Goal: Task Accomplishment & Management: Use online tool/utility

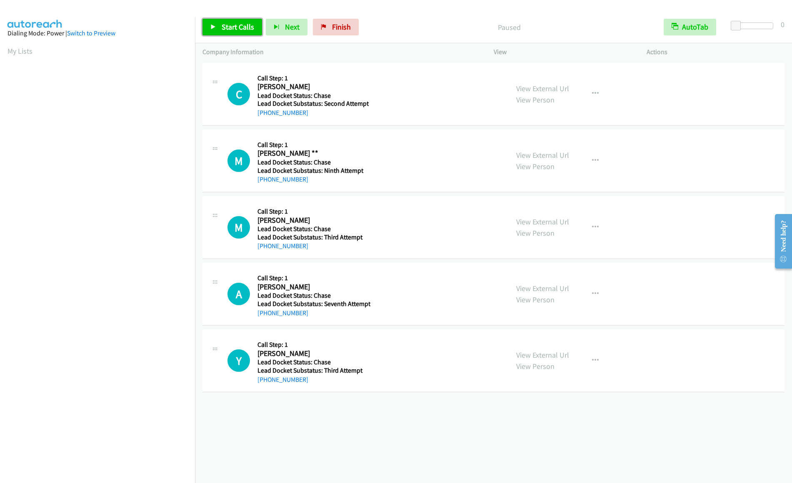
click at [245, 20] on link "Start Calls" at bounding box center [233, 27] width 60 height 17
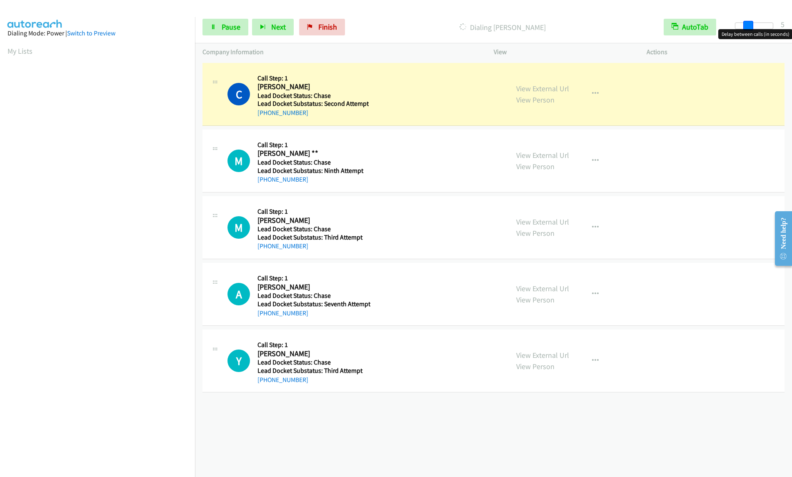
click at [748, 27] on div at bounding box center [754, 26] width 38 height 7
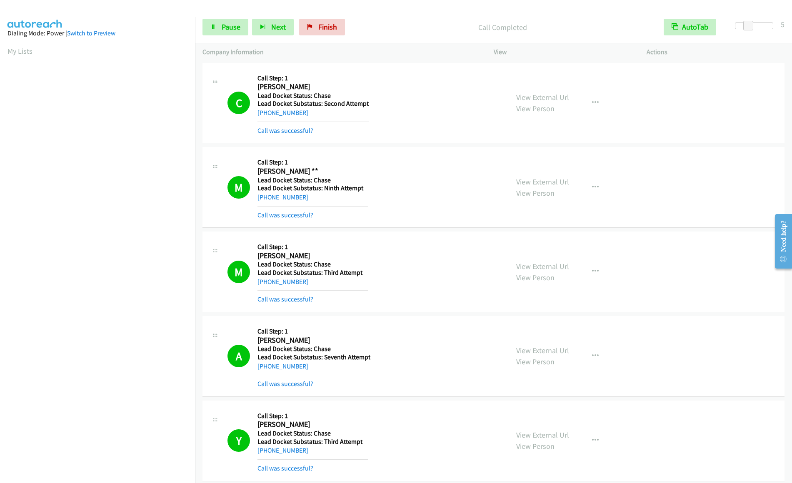
click at [660, 148] on div "M Callback Scheduled Call Step: 1 Marcus ** America/New_York Lead Docket Status…" at bounding box center [494, 187] width 582 height 81
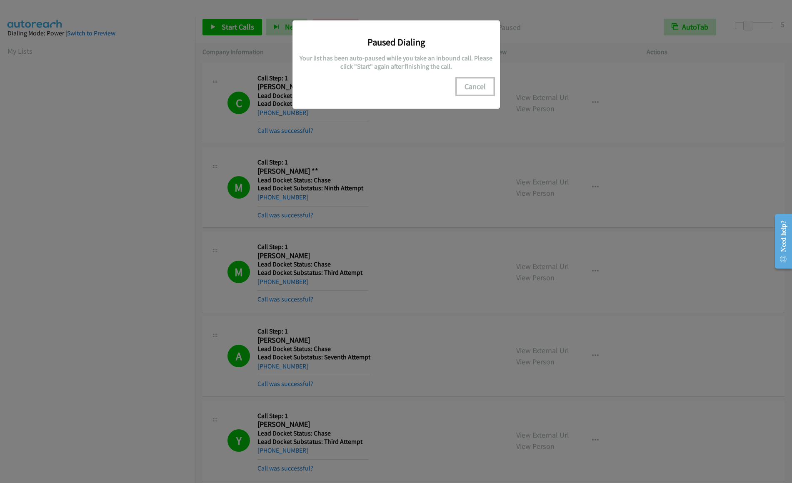
click at [483, 89] on button "Cancel" at bounding box center [475, 86] width 37 height 17
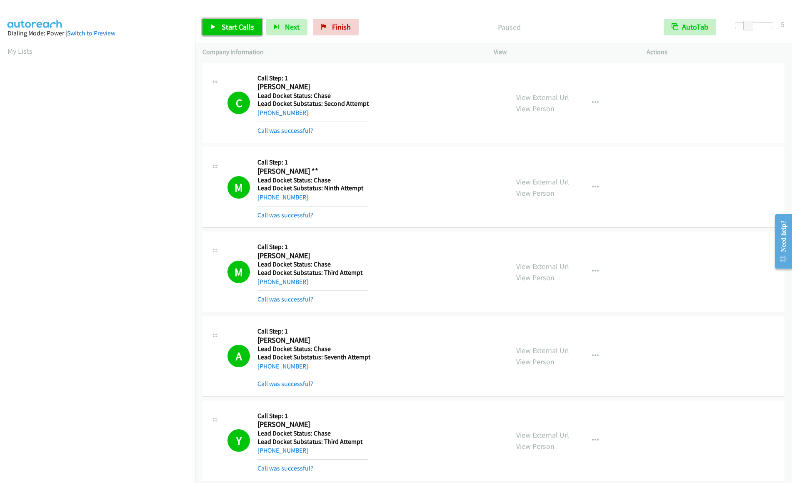
click at [228, 29] on span "Start Calls" at bounding box center [238, 27] width 33 height 10
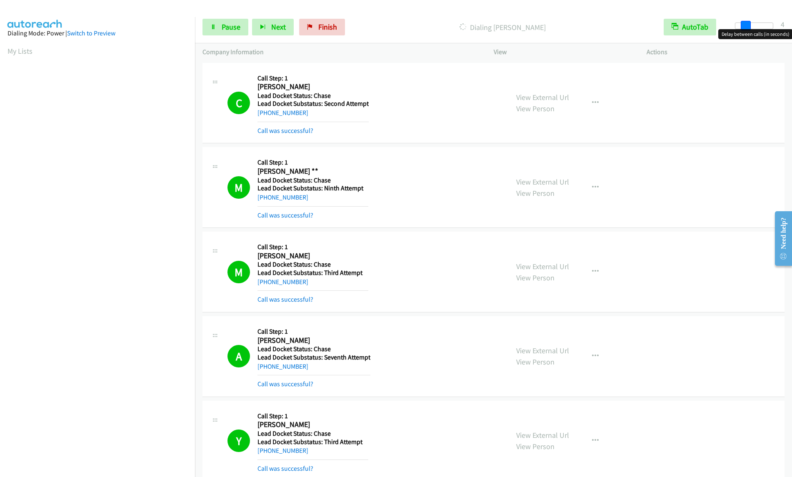
click at [746, 22] on span at bounding box center [746, 26] width 10 height 10
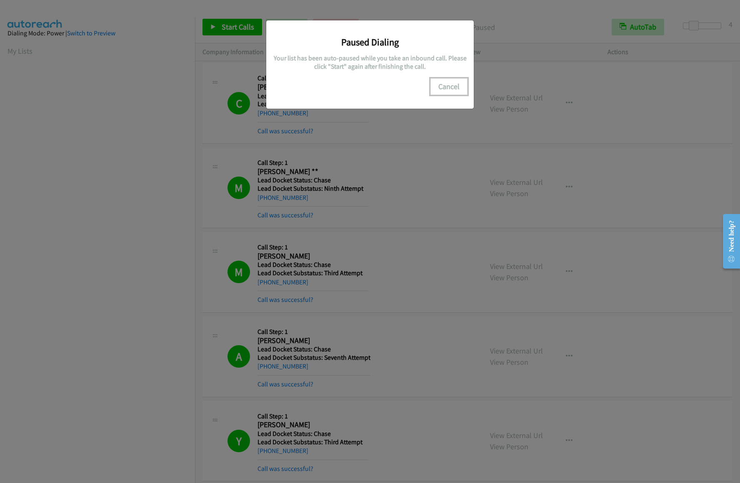
click at [447, 83] on button "Cancel" at bounding box center [449, 86] width 37 height 17
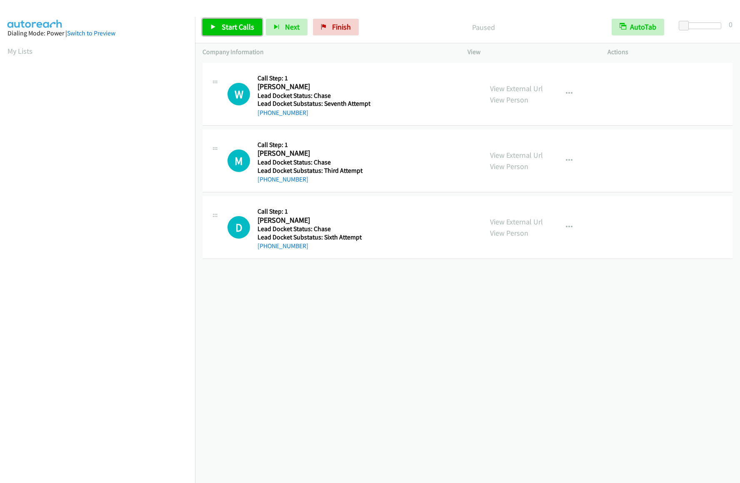
click at [236, 29] on span "Start Calls" at bounding box center [238, 27] width 33 height 10
click at [222, 28] on span "Start Calls" at bounding box center [238, 27] width 33 height 10
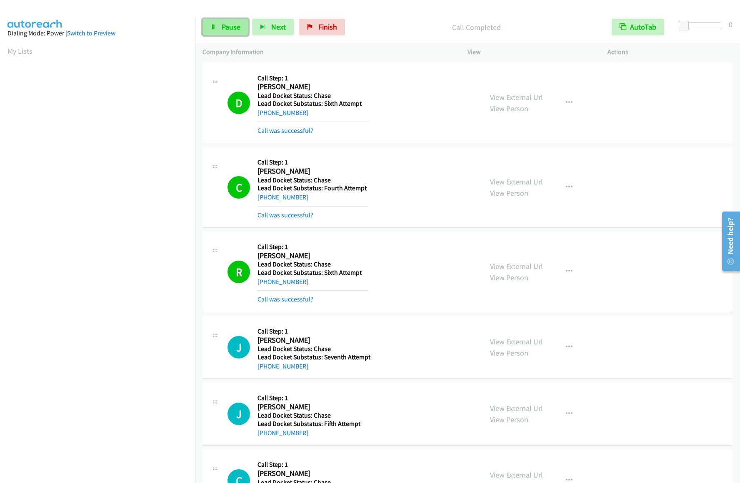
click at [220, 26] on link "Pause" at bounding box center [226, 27] width 46 height 17
click at [226, 26] on span "Start Calls" at bounding box center [238, 27] width 33 height 10
click at [215, 23] on link "Pause" at bounding box center [226, 27] width 46 height 17
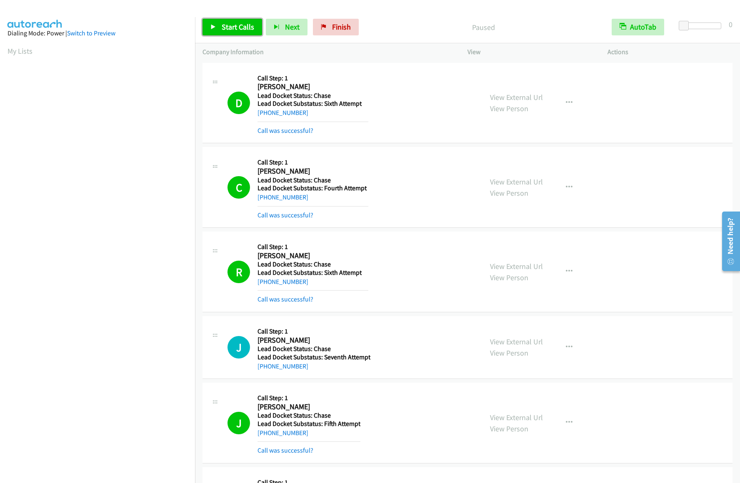
click at [231, 23] on span "Start Calls" at bounding box center [238, 27] width 33 height 10
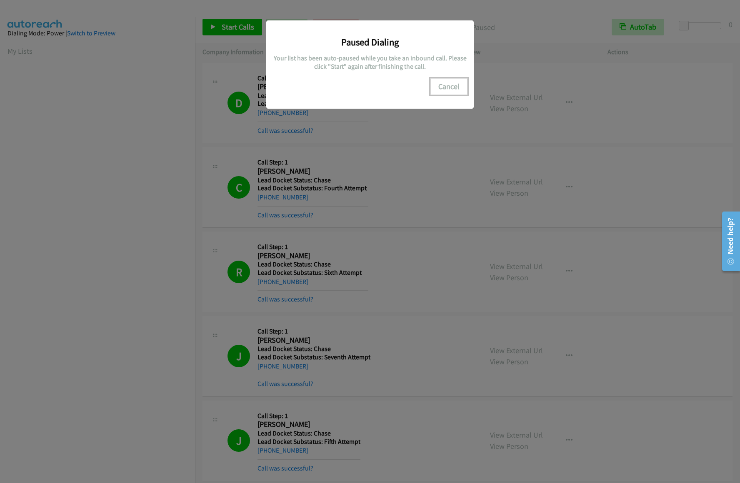
click at [456, 88] on button "Cancel" at bounding box center [449, 86] width 37 height 17
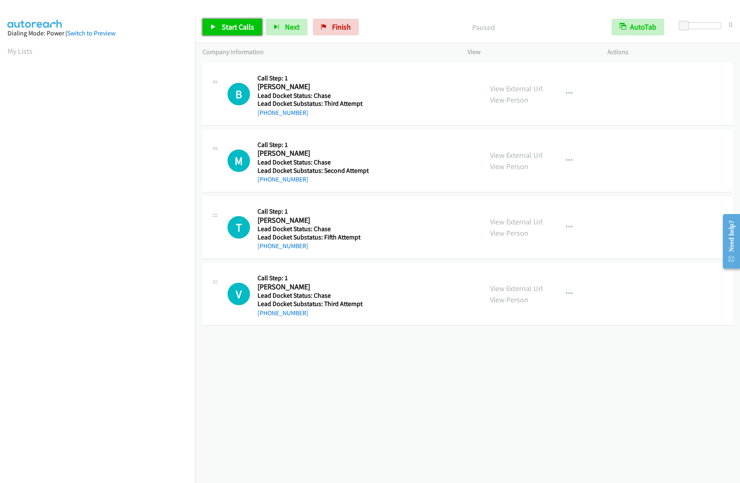
click at [222, 23] on span "Start Calls" at bounding box center [238, 27] width 33 height 10
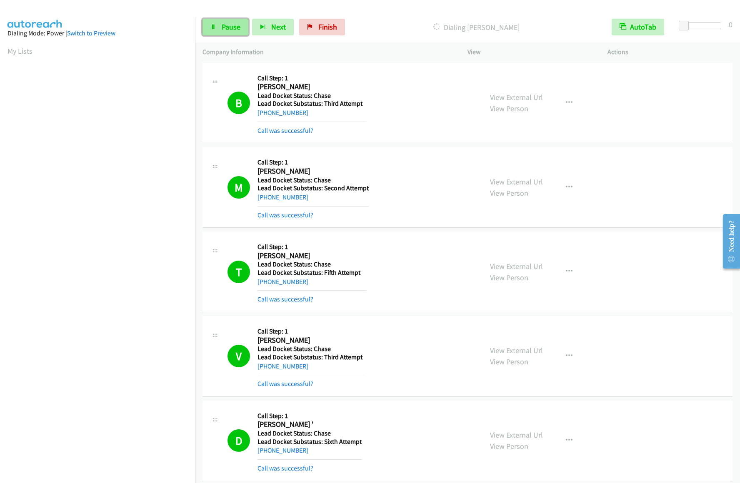
click at [222, 25] on span "Pause" at bounding box center [231, 27] width 19 height 10
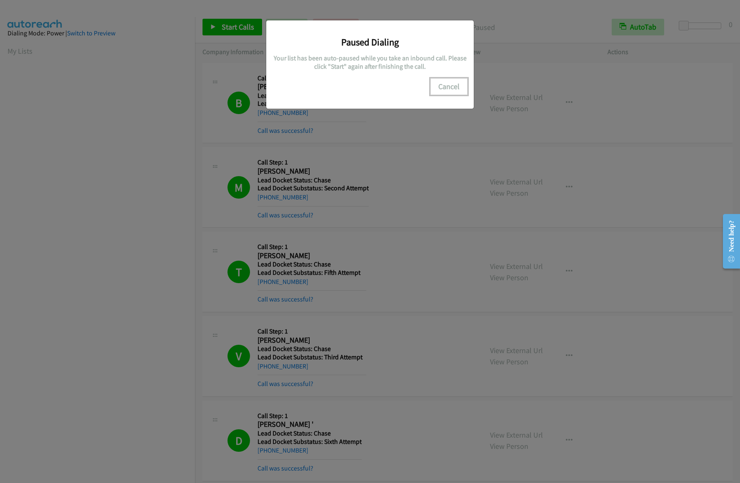
click at [464, 89] on button "Cancel" at bounding box center [449, 86] width 37 height 17
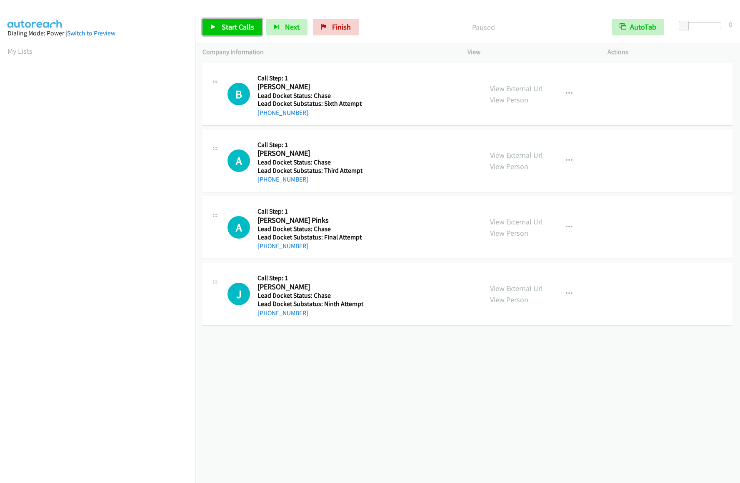
click at [215, 29] on icon at bounding box center [213, 28] width 6 height 6
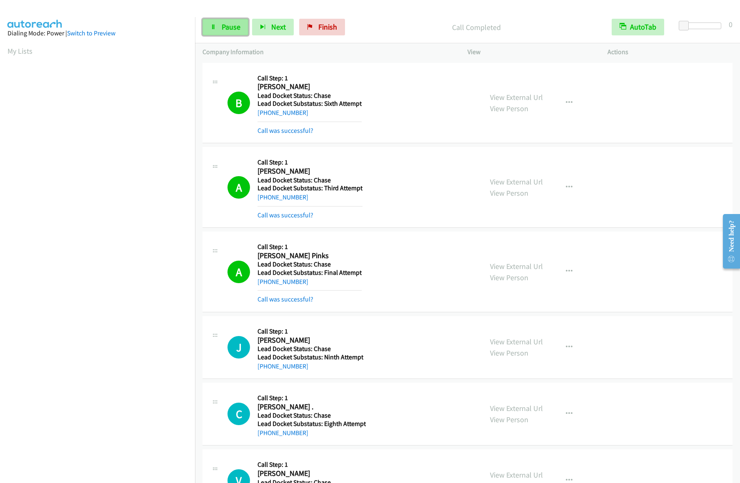
click at [224, 29] on span "Pause" at bounding box center [231, 27] width 19 height 10
click at [235, 28] on span "Start Calls" at bounding box center [238, 27] width 33 height 10
click at [220, 24] on link "Pause" at bounding box center [226, 27] width 46 height 17
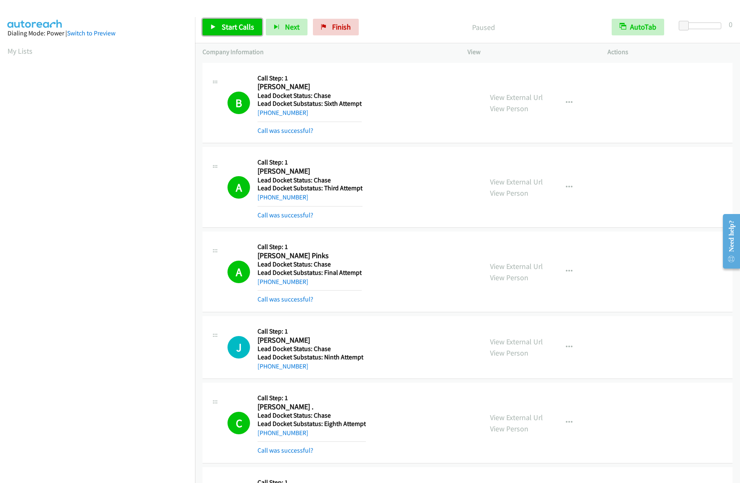
click at [224, 30] on span "Start Calls" at bounding box center [238, 27] width 33 height 10
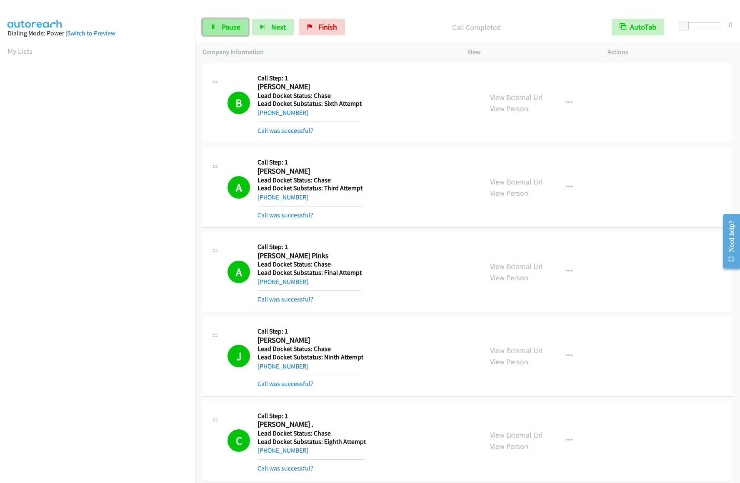
click at [223, 23] on span "Pause" at bounding box center [231, 27] width 19 height 10
click at [228, 20] on link "Start Calls" at bounding box center [233, 27] width 60 height 17
click at [225, 28] on span "Pause" at bounding box center [231, 27] width 19 height 10
click at [225, 28] on span "Start Calls" at bounding box center [238, 27] width 33 height 10
click at [216, 31] on link "Pause" at bounding box center [226, 27] width 46 height 17
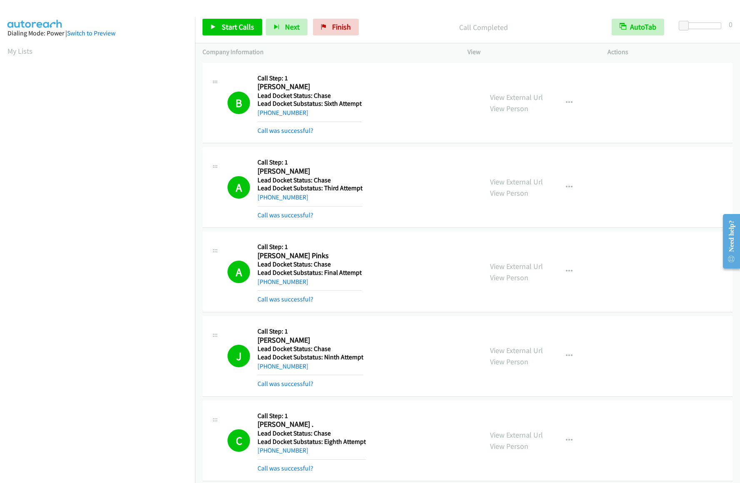
click at [637, 330] on div "J Callback Scheduled Call Step: 1 Jennifer Gonzalez America/New_York Lead Docke…" at bounding box center [468, 356] width 530 height 81
click at [231, 26] on span "Start Calls" at bounding box center [238, 27] width 33 height 10
click at [238, 27] on span "Pause" at bounding box center [231, 27] width 19 height 10
click at [228, 27] on span "Start Calls" at bounding box center [238, 27] width 33 height 10
click at [225, 26] on span "Pause" at bounding box center [231, 27] width 19 height 10
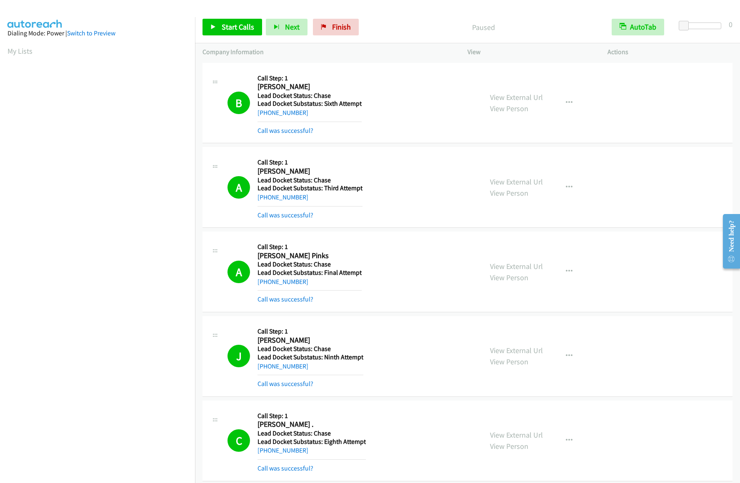
click at [5, 49] on aside "Dialing Mode: Power | Switch to Preview My Lists" at bounding box center [97, 247] width 195 height 461
click at [27, 54] on link "My Lists" at bounding box center [20, 51] width 25 height 10
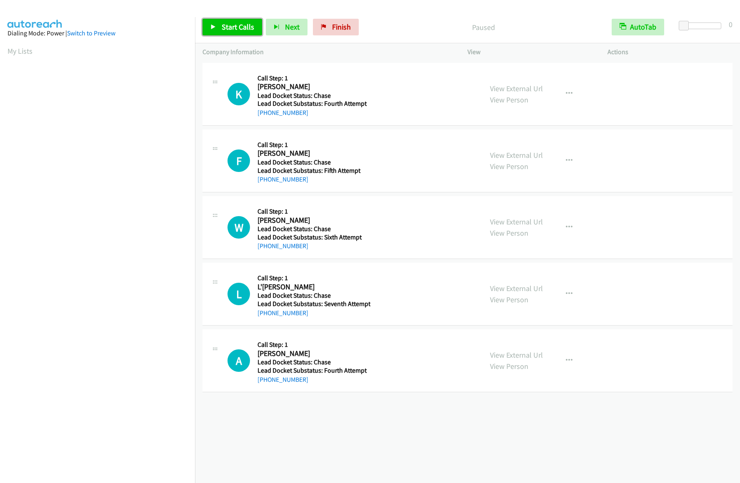
click at [233, 30] on span "Start Calls" at bounding box center [238, 27] width 33 height 10
click at [230, 26] on span "Pause" at bounding box center [231, 27] width 19 height 10
click at [238, 29] on span "Start Calls" at bounding box center [238, 27] width 33 height 10
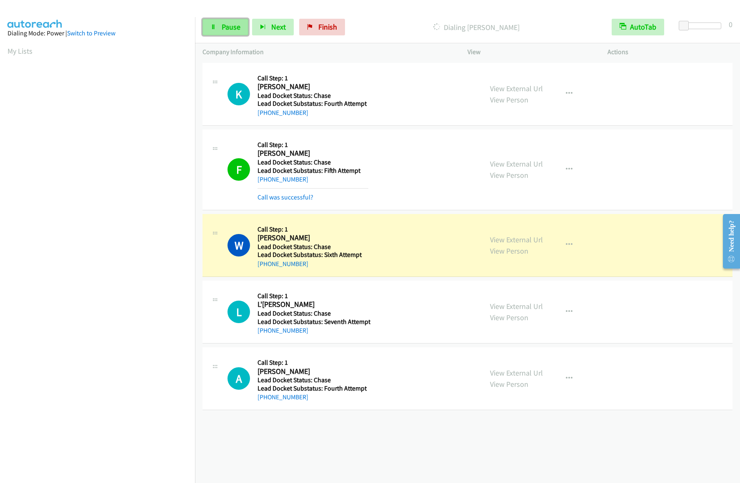
click at [219, 30] on link "Pause" at bounding box center [226, 27] width 46 height 17
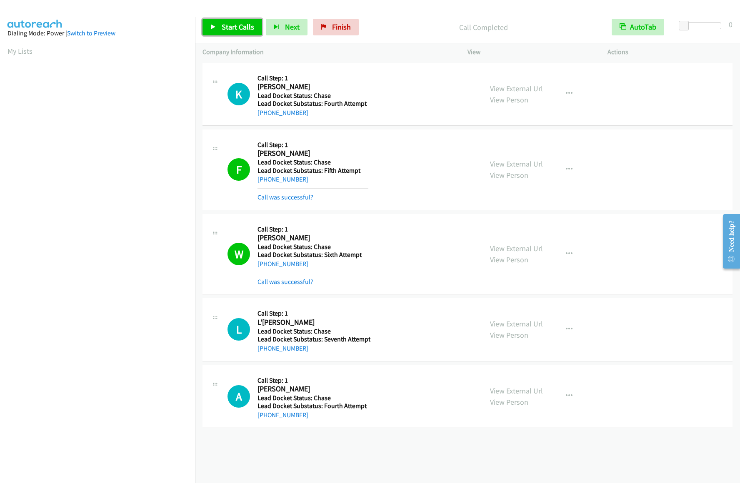
click at [240, 34] on link "Start Calls" at bounding box center [233, 27] width 60 height 17
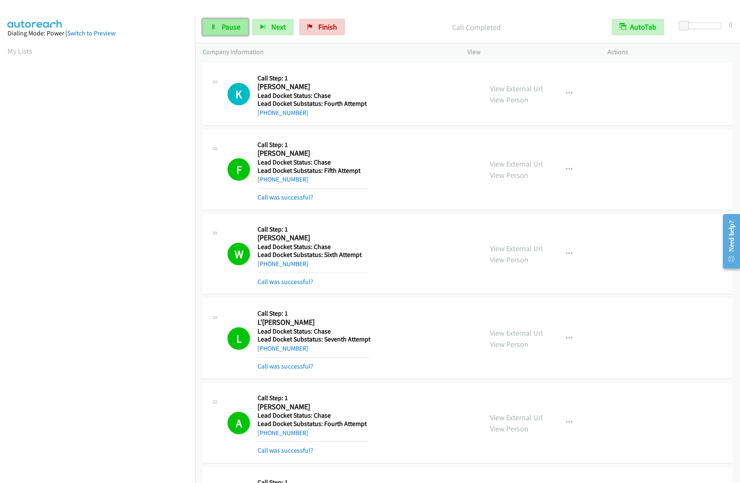
click at [225, 28] on span "Pause" at bounding box center [231, 27] width 19 height 10
click at [228, 28] on span "Start Calls" at bounding box center [238, 27] width 33 height 10
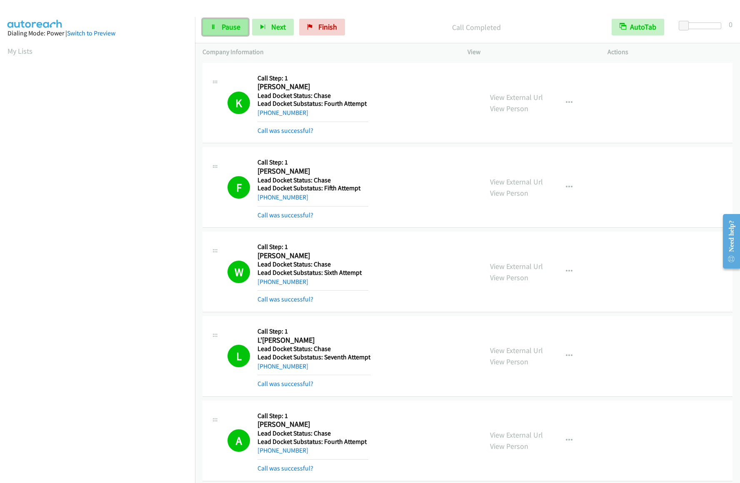
click at [227, 28] on span "Pause" at bounding box center [231, 27] width 19 height 10
click at [227, 28] on span "Start Calls" at bounding box center [238, 27] width 33 height 10
click at [230, 30] on span "Pause" at bounding box center [231, 27] width 19 height 10
click at [226, 27] on span "Start Calls" at bounding box center [238, 27] width 33 height 10
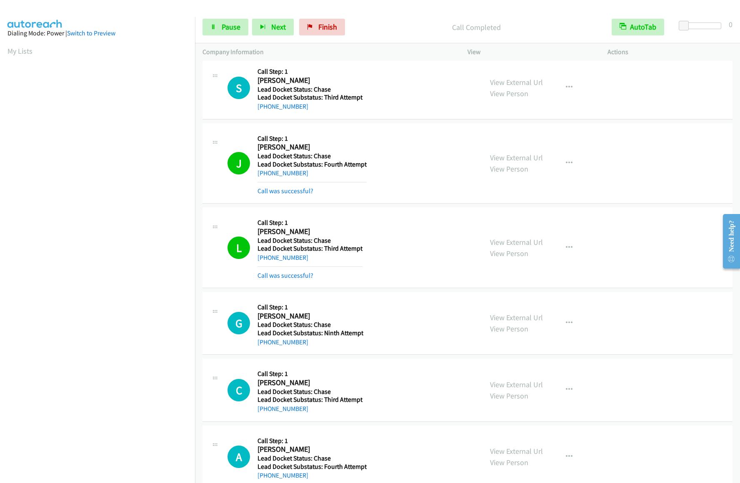
scroll to position [954, 0]
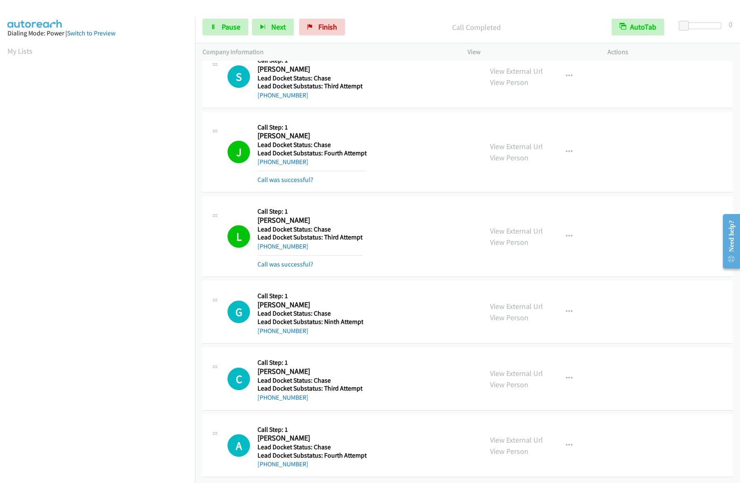
click at [202, 29] on div "Start Calls Pause Next Finish Call Completed AutoTab AutoTab 0" at bounding box center [467, 27] width 545 height 32
click at [225, 28] on span "Pause" at bounding box center [231, 27] width 19 height 10
click at [228, 31] on span "Start Calls" at bounding box center [238, 27] width 33 height 10
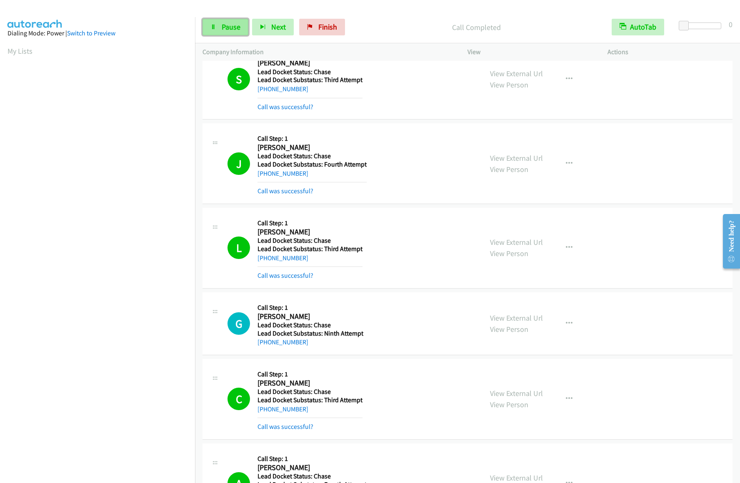
click at [212, 27] on icon at bounding box center [213, 28] width 6 height 6
click at [214, 23] on link "Start Calls" at bounding box center [233, 27] width 60 height 17
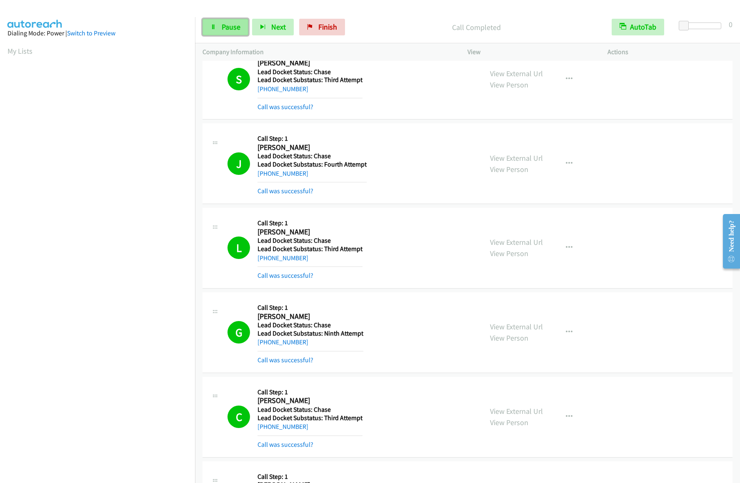
click at [224, 26] on span "Pause" at bounding box center [231, 27] width 19 height 10
click at [223, 31] on span "Start Calls" at bounding box center [238, 27] width 33 height 10
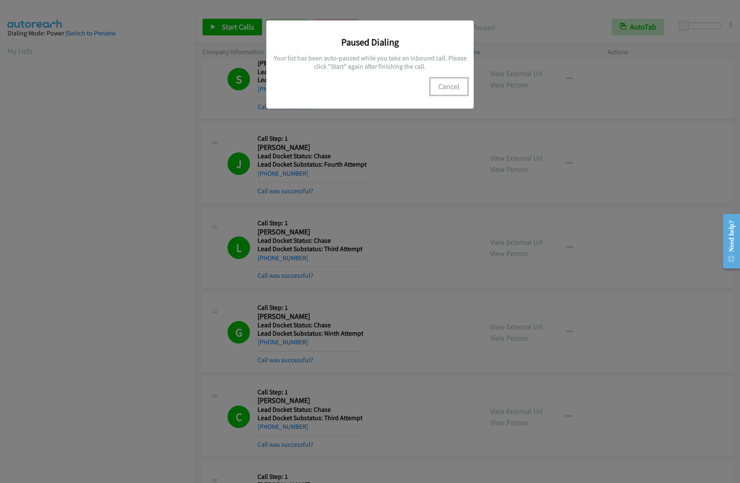
click at [452, 84] on button "Cancel" at bounding box center [449, 86] width 37 height 17
click at [452, 88] on button "Cancel" at bounding box center [449, 86] width 37 height 17
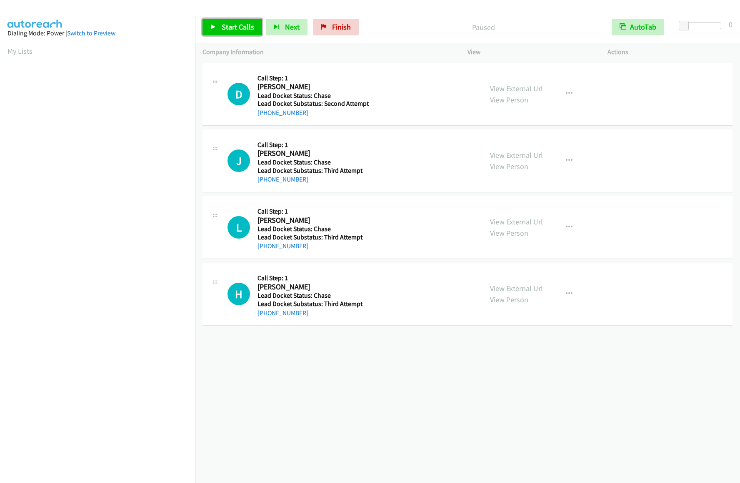
click at [235, 31] on span "Start Calls" at bounding box center [238, 27] width 33 height 10
click at [211, 28] on icon at bounding box center [213, 28] width 6 height 6
click at [227, 30] on span "Start Calls" at bounding box center [238, 27] width 33 height 10
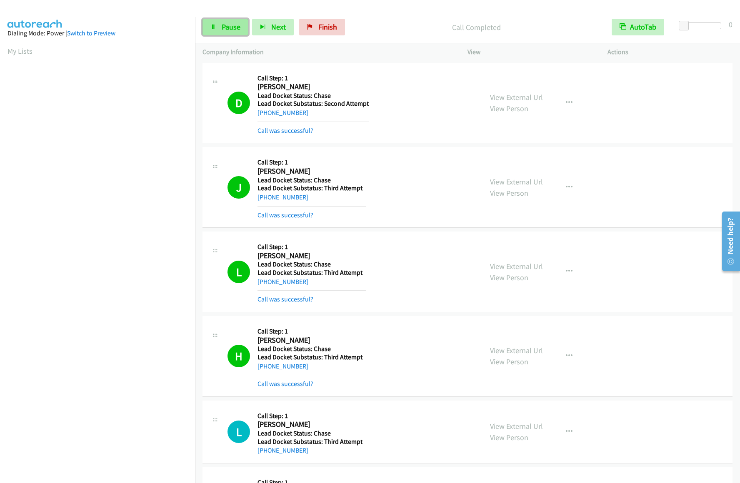
click at [219, 26] on link "Pause" at bounding box center [226, 27] width 46 height 17
click at [223, 27] on span "Start Calls" at bounding box center [238, 27] width 33 height 10
click at [216, 27] on icon at bounding box center [213, 28] width 6 height 6
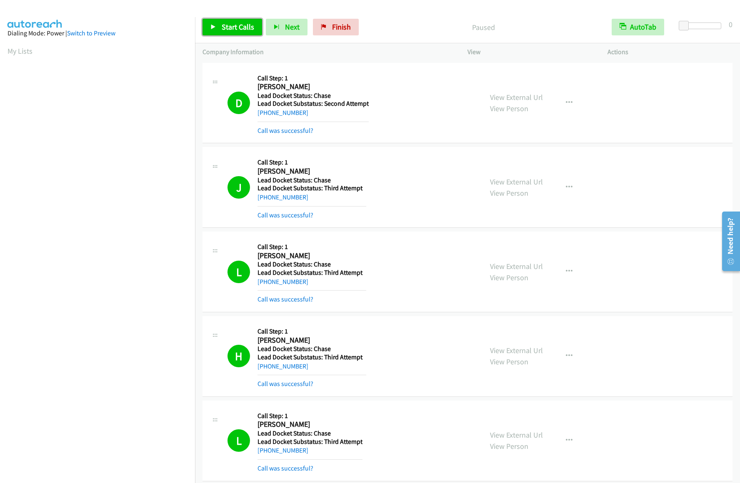
click at [224, 27] on span "Start Calls" at bounding box center [238, 27] width 33 height 10
click at [222, 32] on link "Pause" at bounding box center [226, 27] width 46 height 17
click at [224, 32] on link "Start Calls" at bounding box center [233, 27] width 60 height 17
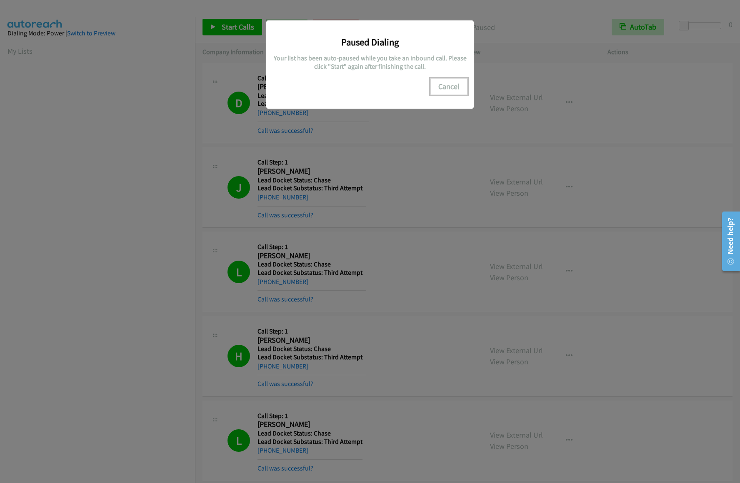
click at [458, 88] on button "Cancel" at bounding box center [449, 86] width 37 height 17
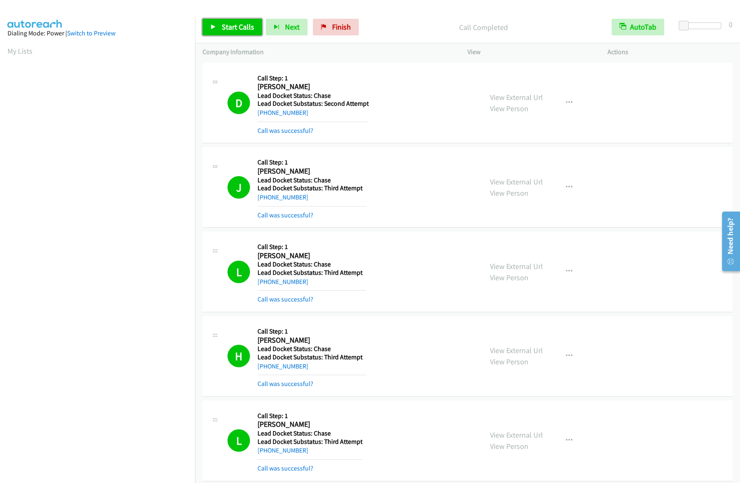
click at [207, 22] on link "Start Calls" at bounding box center [233, 27] width 60 height 17
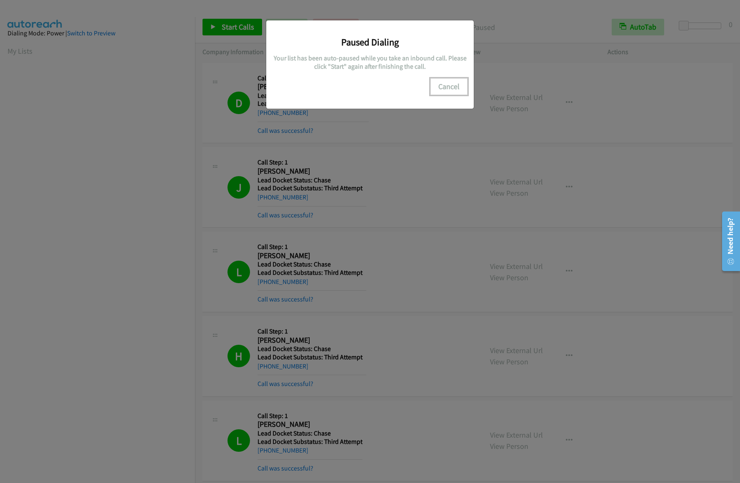
click at [448, 87] on button "Cancel" at bounding box center [449, 86] width 37 height 17
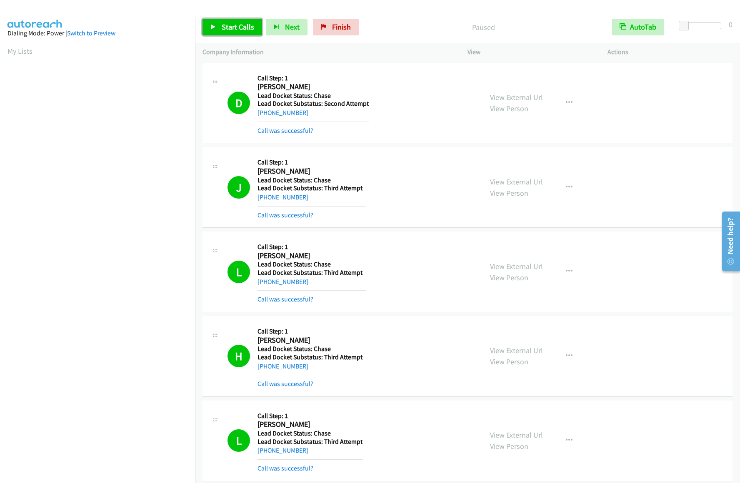
click at [234, 20] on link "Start Calls" at bounding box center [233, 27] width 60 height 17
click at [219, 24] on link "Pause" at bounding box center [226, 27] width 46 height 17
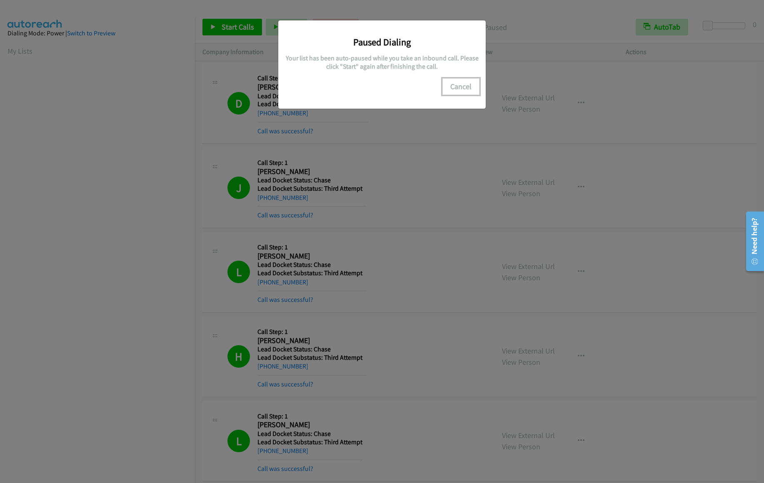
click at [465, 90] on button "Cancel" at bounding box center [461, 86] width 37 height 17
click at [729, 297] on div "Paused Dialing Your list has been auto-paused while you take an inbound call. P…" at bounding box center [382, 246] width 764 height 476
click at [470, 87] on button "Cancel" at bounding box center [461, 86] width 37 height 17
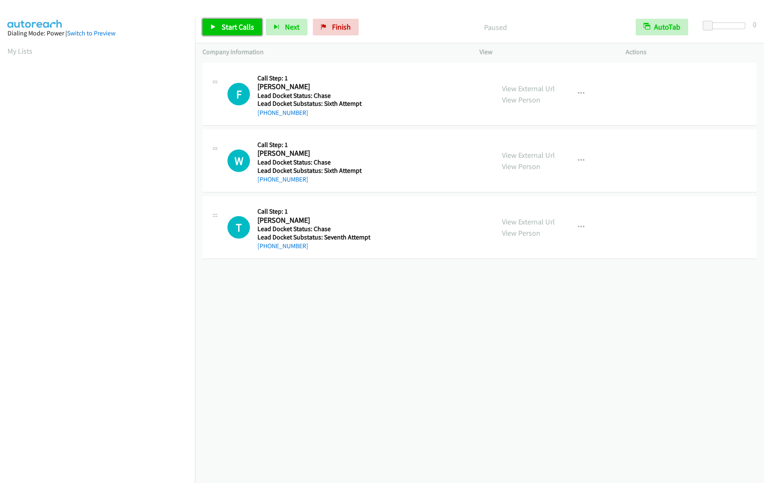
click at [227, 25] on span "Start Calls" at bounding box center [238, 27] width 33 height 10
click at [225, 28] on span "Pause" at bounding box center [231, 27] width 19 height 10
click at [335, 28] on span "Finish" at bounding box center [341, 27] width 19 height 10
